Goal: Transaction & Acquisition: Purchase product/service

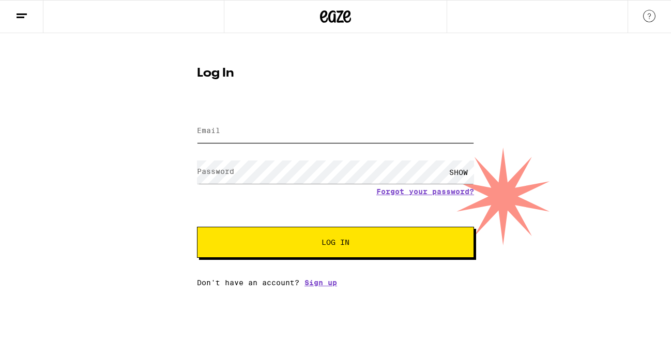
click at [252, 129] on input "Email" at bounding box center [335, 131] width 277 height 23
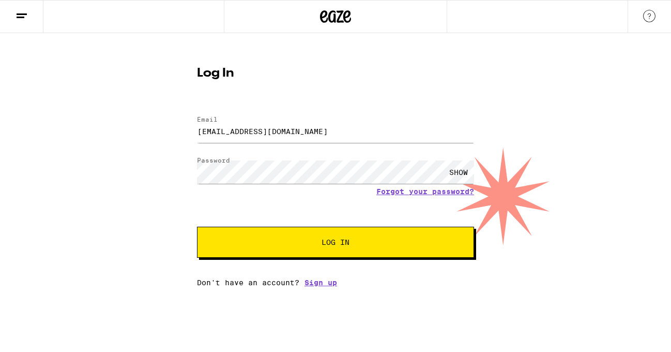
click at [362, 242] on span "Log In" at bounding box center [335, 241] width 193 height 7
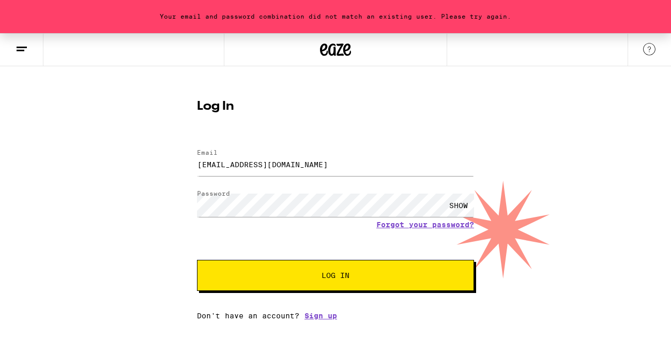
click at [302, 270] on button "Log In" at bounding box center [335, 275] width 277 height 31
click at [303, 170] on input "[EMAIL_ADDRESS][DOMAIN_NAME]" at bounding box center [335, 164] width 277 height 23
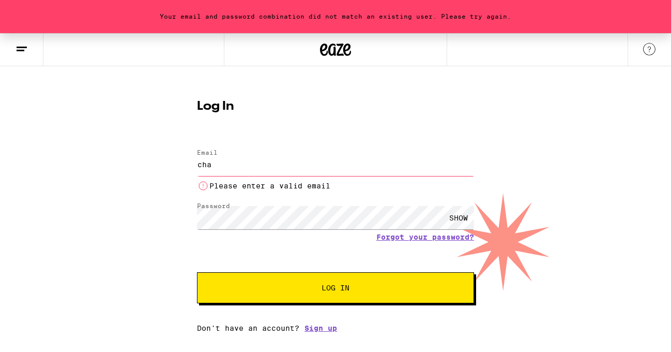
type input "[EMAIL_ADDRESS][DOMAIN_NAME]"
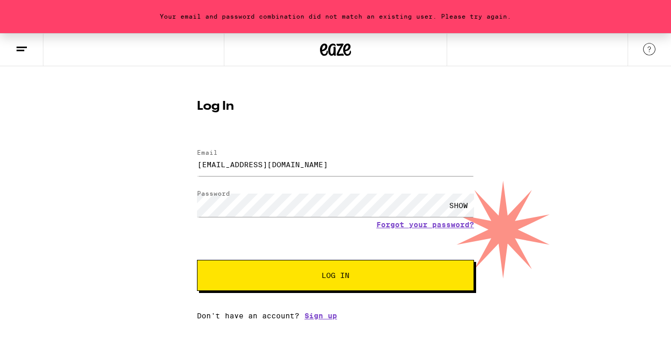
click at [347, 271] on button "Log In" at bounding box center [335, 275] width 277 height 31
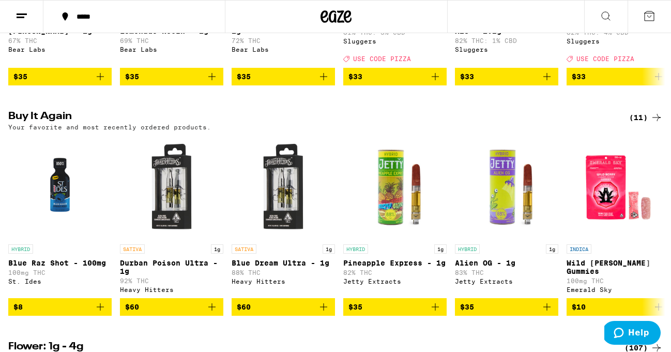
scroll to position [522, 0]
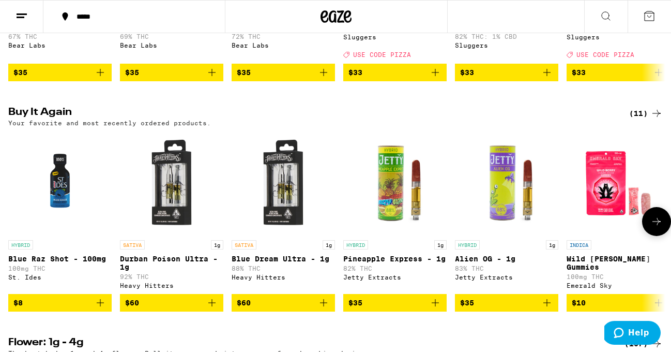
click at [395, 202] on img "Open page for Pineapple Express - 1g from Jetty Extracts" at bounding box center [395, 182] width 103 height 103
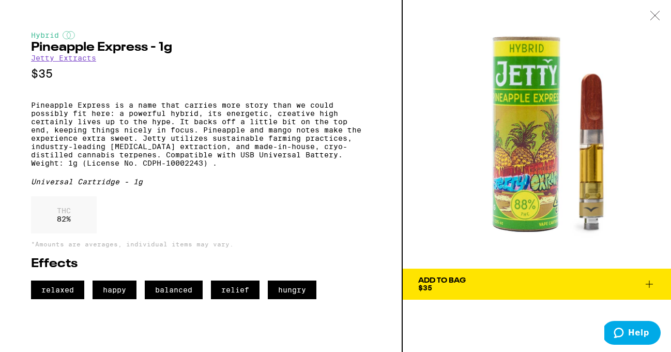
click at [467, 293] on button "Add To Bag $35" at bounding box center [537, 283] width 268 height 31
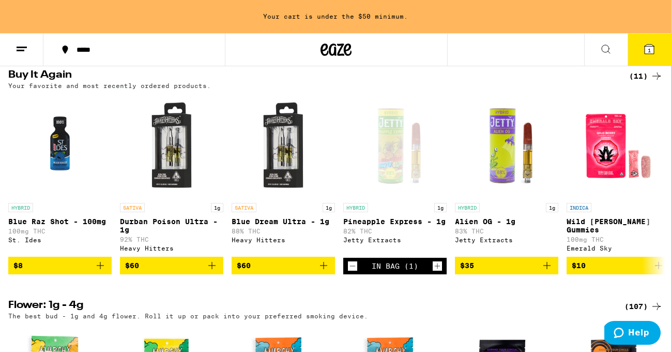
scroll to position [635, 0]
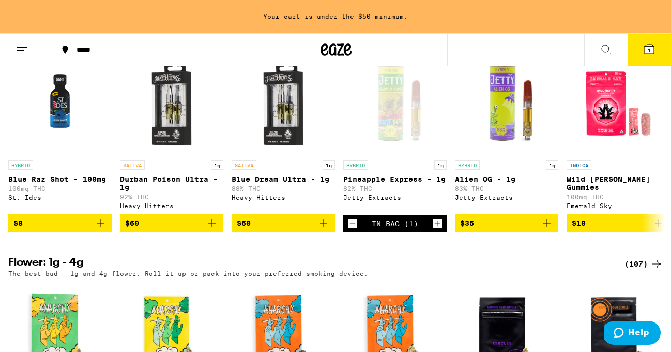
click at [602, 229] on span "$10" at bounding box center [618, 223] width 93 height 12
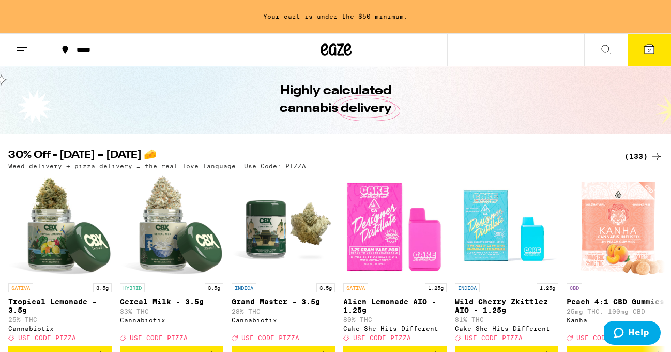
scroll to position [0, 0]
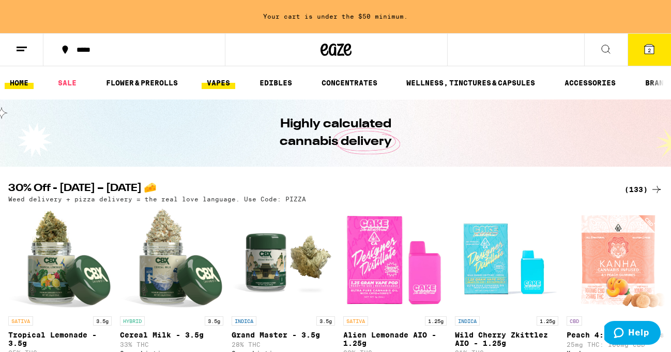
click at [217, 78] on link "VAPES" at bounding box center [219, 83] width 34 height 12
click at [224, 83] on link "VAPES" at bounding box center [219, 83] width 34 height 12
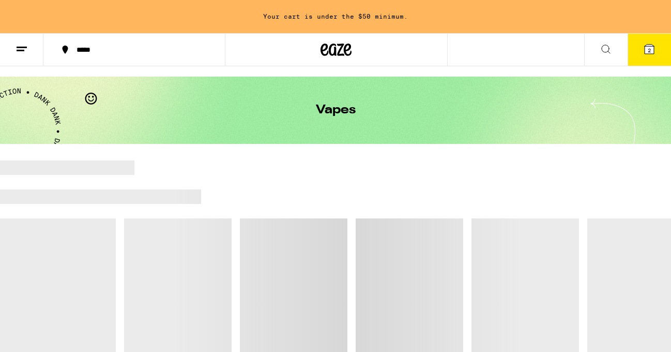
scroll to position [118, 0]
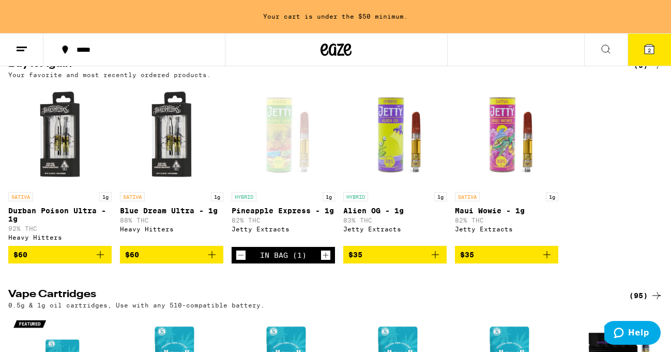
click at [493, 261] on span "$35" at bounding box center [506, 254] width 93 height 12
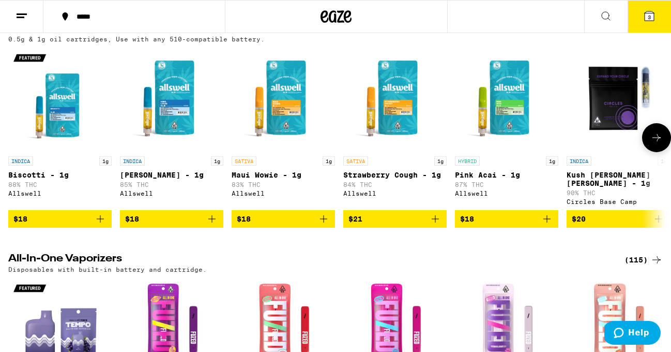
scroll to position [0, 0]
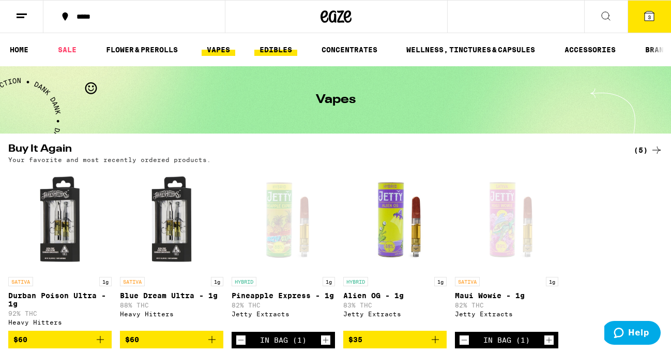
click at [278, 51] on link "EDIBLES" at bounding box center [276, 49] width 43 height 12
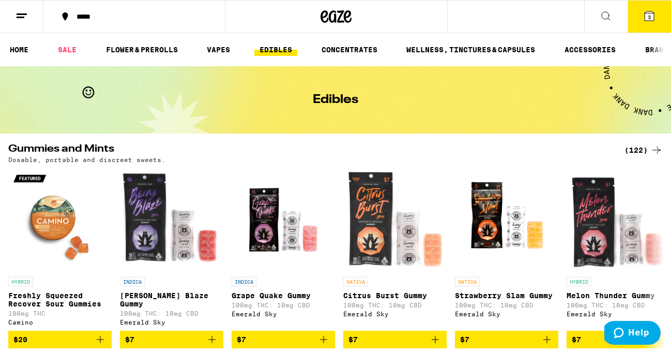
click at [273, 50] on link "EDIBLES" at bounding box center [276, 49] width 43 height 12
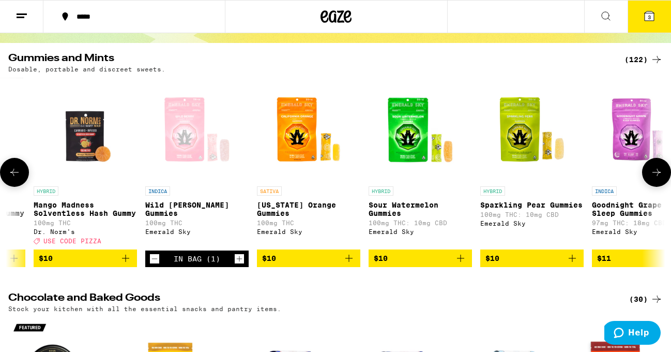
scroll to position [0, 1546]
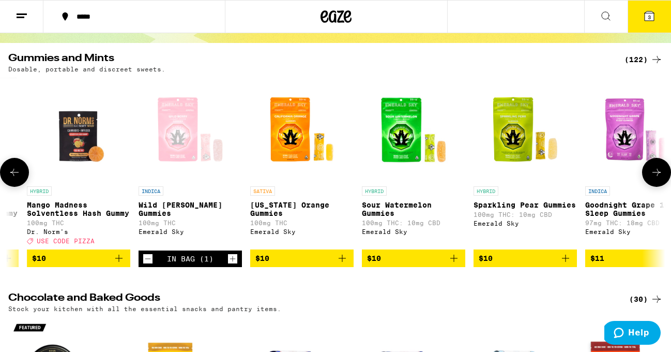
click at [292, 264] on span "$10" at bounding box center [302, 258] width 93 height 12
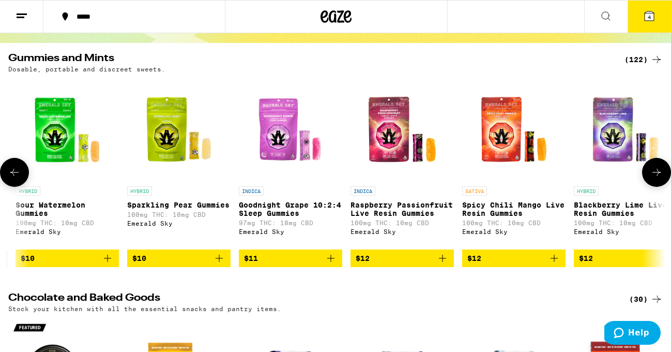
scroll to position [0, 1979]
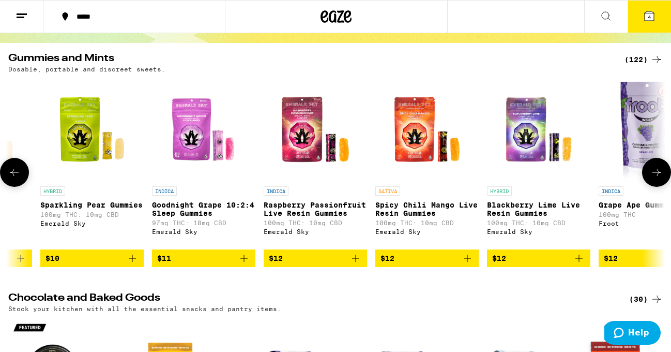
click at [399, 264] on span "$12" at bounding box center [427, 258] width 93 height 12
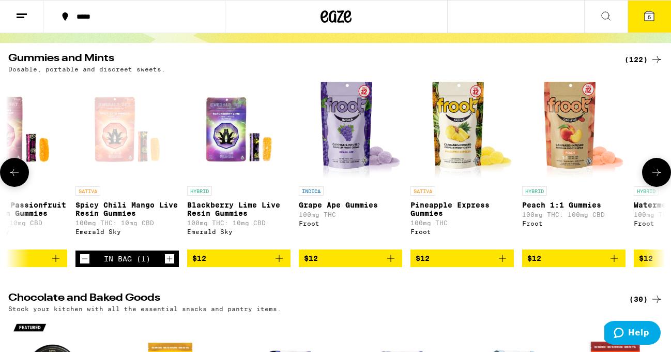
scroll to position [0, 2569]
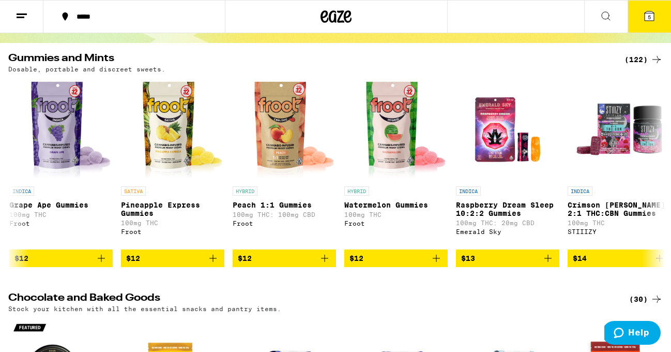
click at [649, 20] on span "5" at bounding box center [649, 17] width 3 height 6
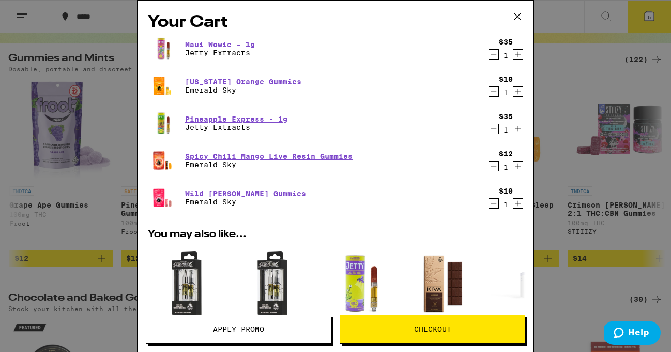
click at [514, 17] on icon at bounding box center [518, 17] width 16 height 16
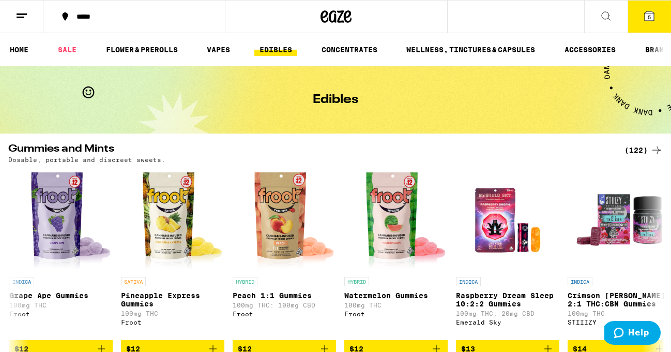
click at [647, 18] on icon at bounding box center [649, 15] width 9 height 9
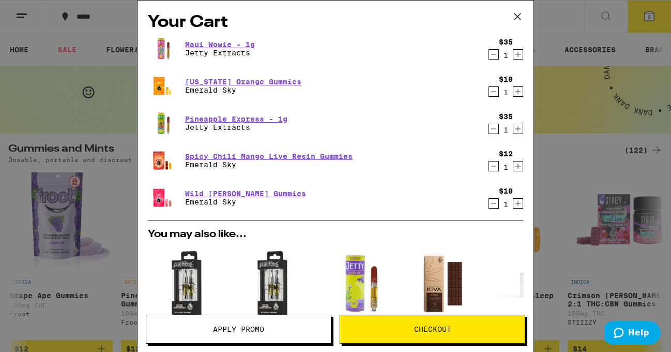
click at [581, 107] on div "Your Cart Maui Wowie - 1g Jetty Extracts $35 1 [US_STATE] Orange Gummies Emeral…" at bounding box center [335, 176] width 671 height 352
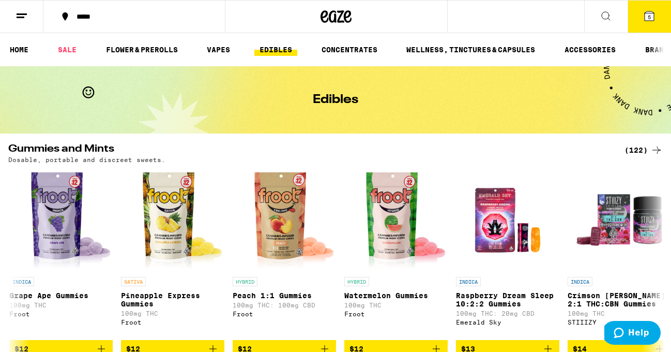
click at [120, 20] on button "*****" at bounding box center [134, 16] width 182 height 31
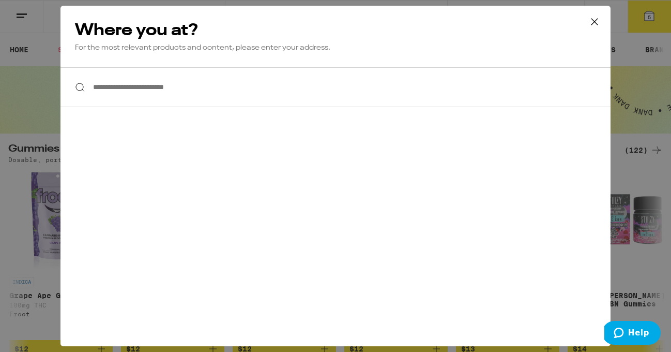
click at [146, 92] on input "**********" at bounding box center [336, 87] width 550 height 40
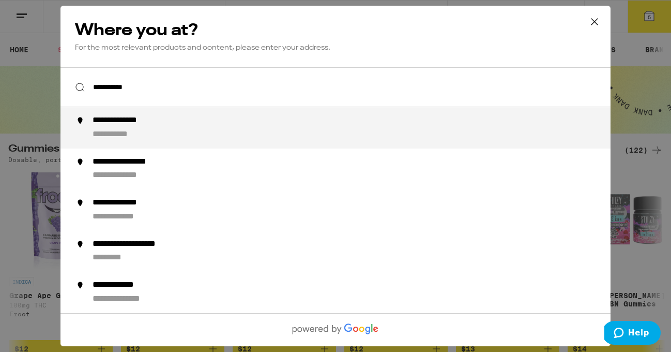
click at [136, 132] on div "**********" at bounding box center [122, 134] width 59 height 11
type input "**********"
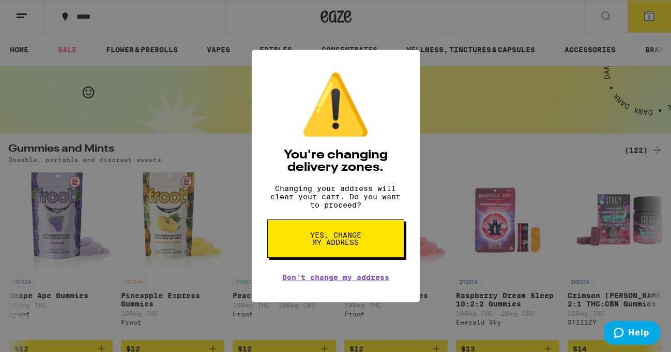
click at [331, 244] on span "Yes, change my address" at bounding box center [335, 238] width 53 height 14
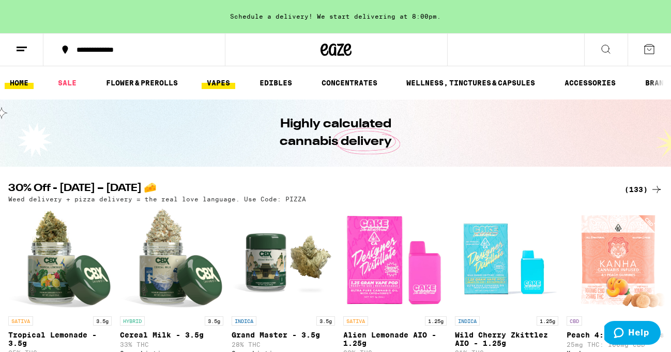
click at [226, 83] on link "VAPES" at bounding box center [219, 83] width 34 height 12
click at [220, 84] on link "VAPES" at bounding box center [219, 83] width 34 height 12
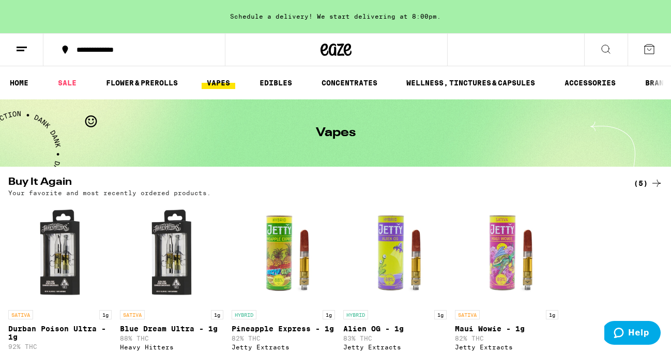
scroll to position [70, 0]
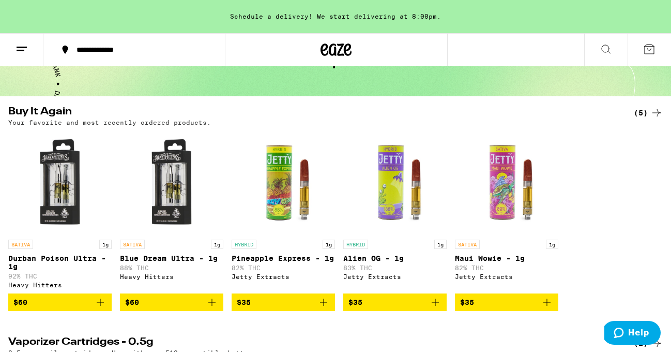
click at [267, 305] on span "$35" at bounding box center [283, 302] width 93 height 12
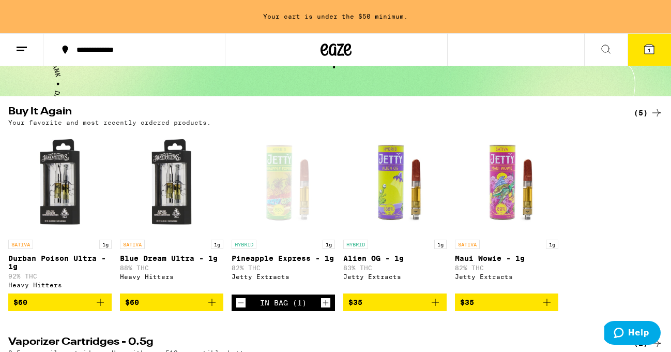
click at [492, 306] on span "$35" at bounding box center [506, 302] width 93 height 12
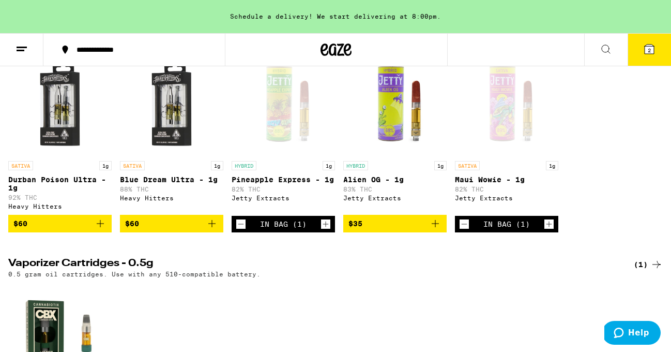
scroll to position [0, 0]
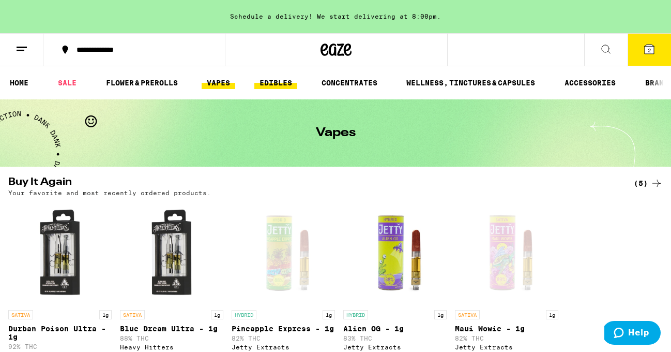
click at [287, 80] on link "EDIBLES" at bounding box center [276, 83] width 43 height 12
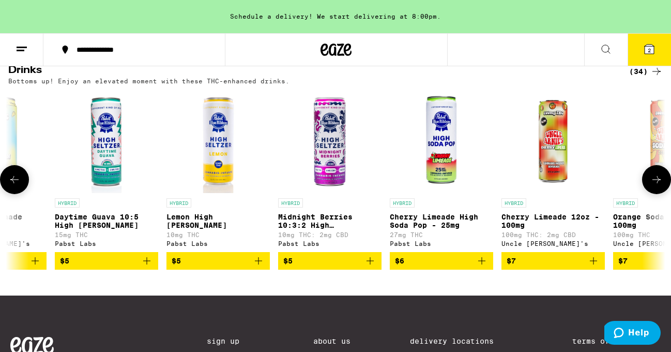
scroll to position [591, 0]
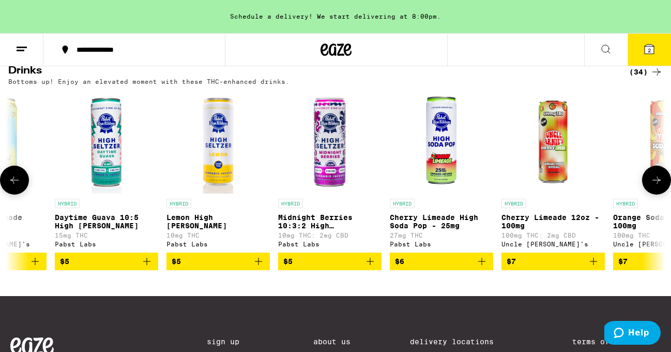
click at [225, 267] on span "$5" at bounding box center [218, 261] width 93 height 12
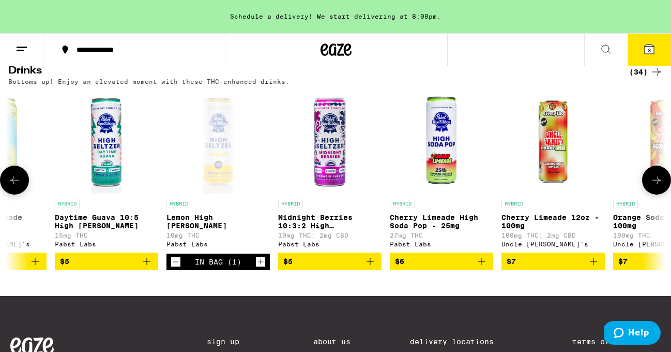
click at [416, 267] on span "$6" at bounding box center [441, 261] width 93 height 12
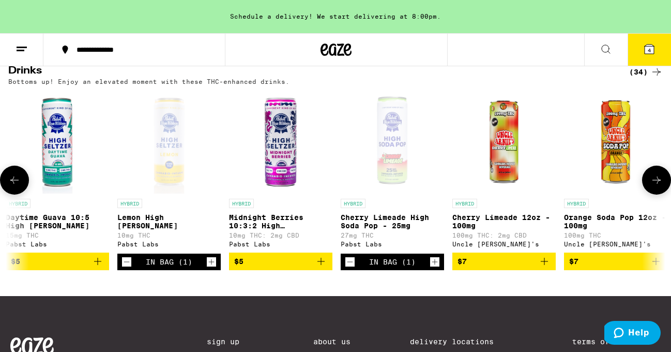
scroll to position [0, 366]
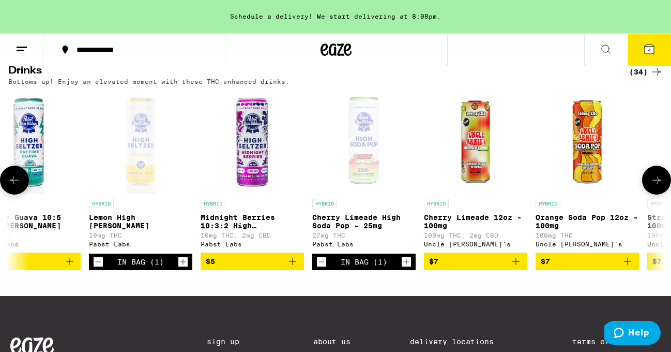
click at [406, 268] on icon "Increment" at bounding box center [406, 262] width 9 height 12
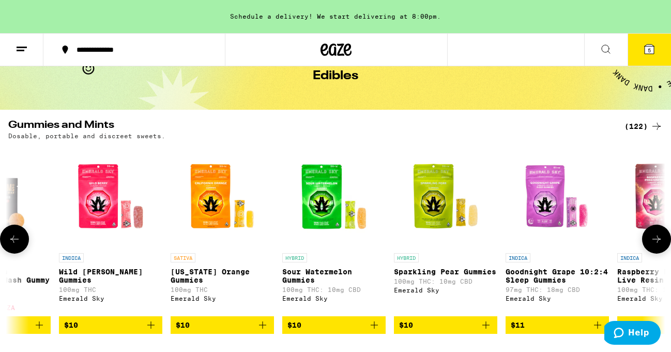
scroll to position [0, 1569]
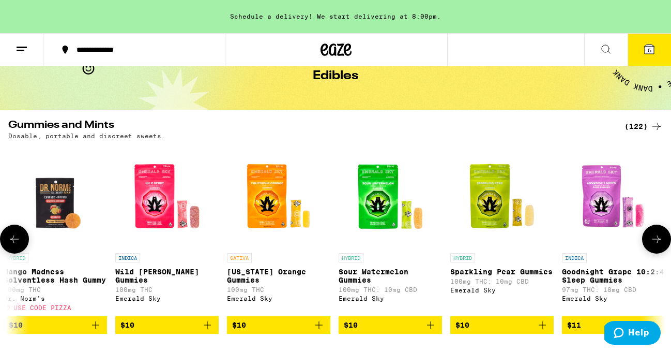
click at [279, 331] on span "$10" at bounding box center [278, 325] width 93 height 12
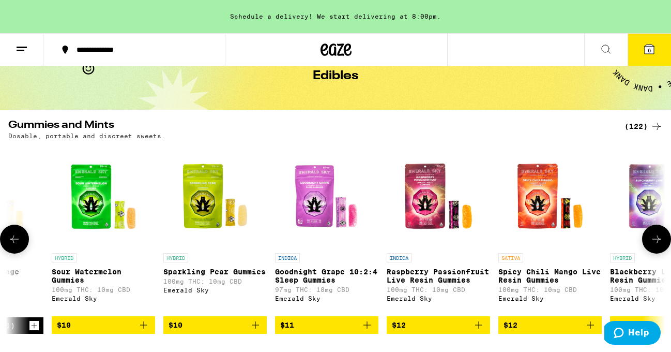
scroll to position [0, 1875]
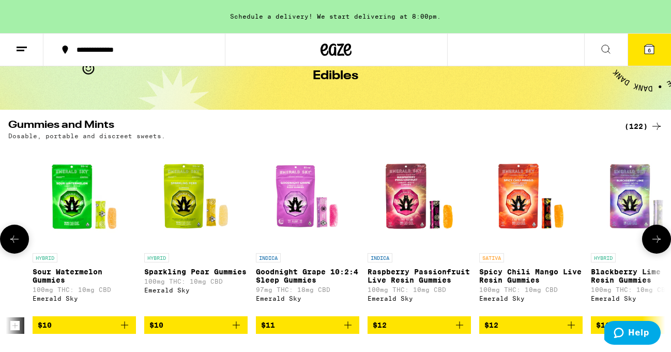
click at [506, 331] on span "$12" at bounding box center [531, 325] width 93 height 12
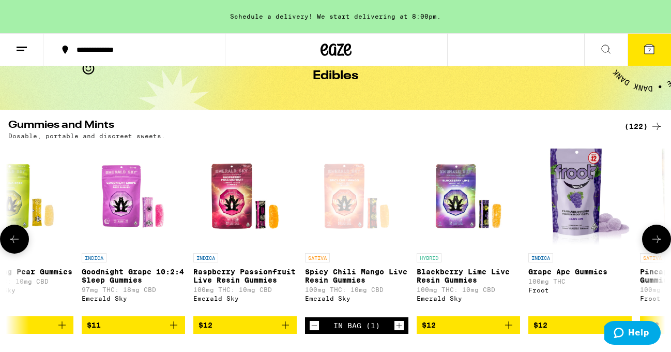
scroll to position [0, 2107]
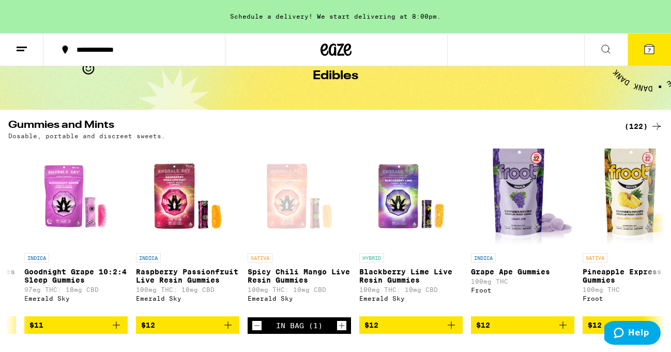
click at [652, 50] on icon at bounding box center [649, 48] width 9 height 9
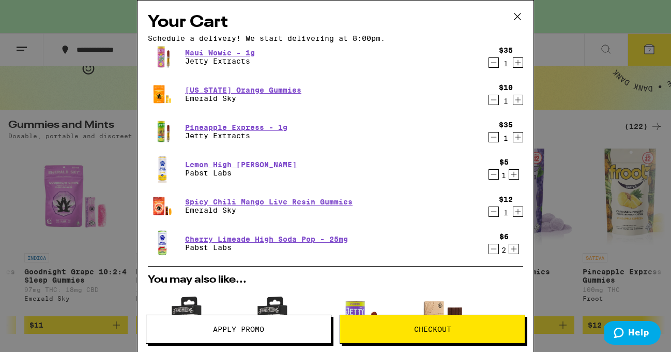
click at [410, 330] on span "Checkout" at bounding box center [432, 328] width 185 height 7
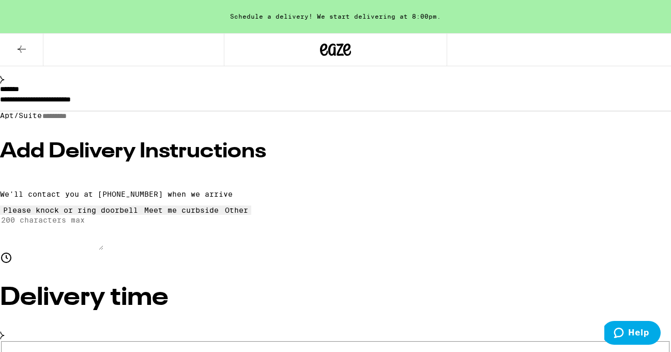
scroll to position [149, 0]
radio input "true"
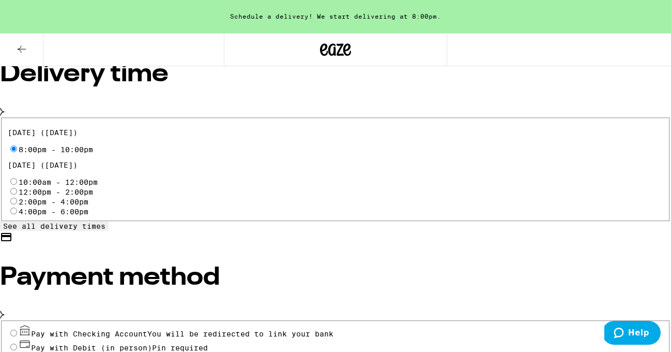
scroll to position [376, 0]
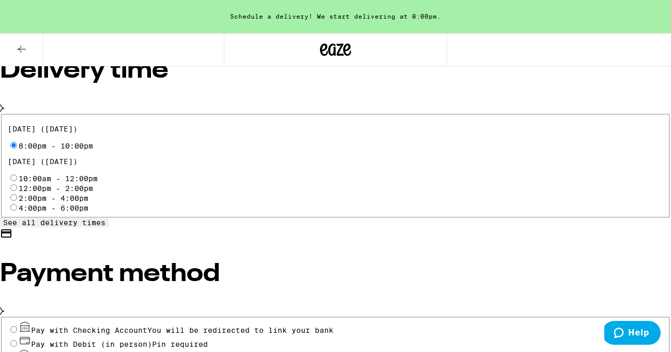
click at [17, 340] on input "Pay with Debit (in person) Pin required" at bounding box center [13, 343] width 7 height 7
click at [17, 326] on input "Pay with Checking Account You will be redirected to link your bank" at bounding box center [13, 329] width 7 height 7
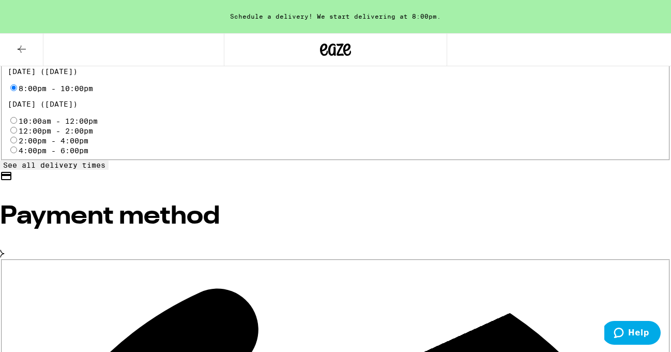
scroll to position [445, 0]
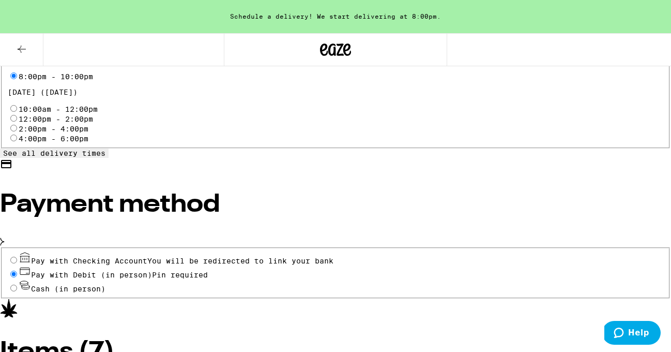
click at [17, 271] on input "Pay with Debit (in person) Pin required" at bounding box center [13, 274] width 7 height 7
radio input "true"
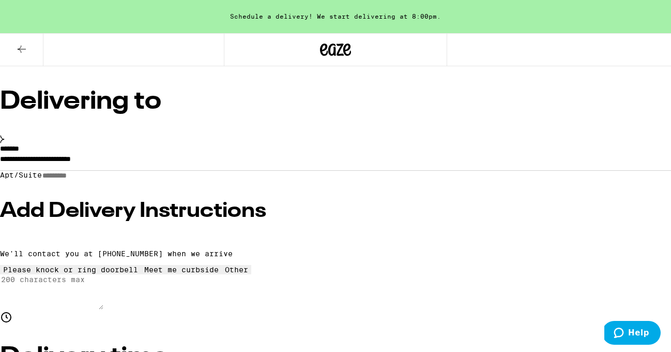
scroll to position [77, 0]
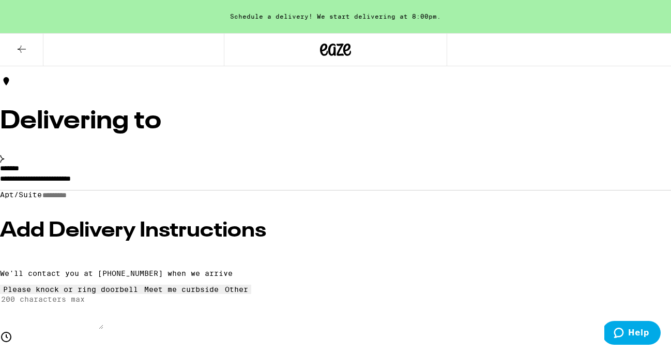
scroll to position [82, 0]
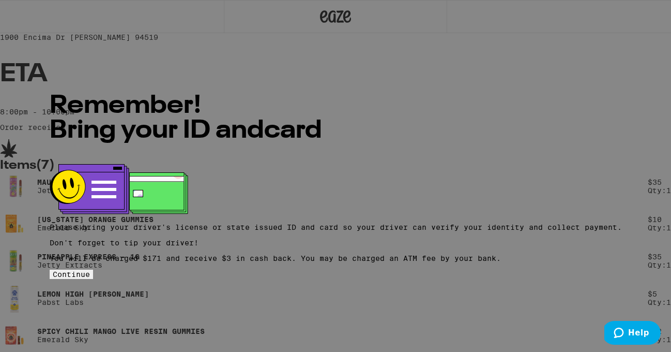
click at [90, 270] on span "Continue" at bounding box center [71, 274] width 37 height 8
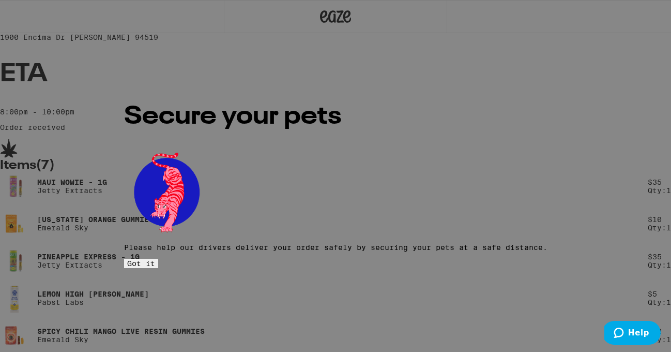
click at [155, 259] on span "Got it" at bounding box center [141, 263] width 28 height 8
